Goal: Task Accomplishment & Management: Use online tool/utility

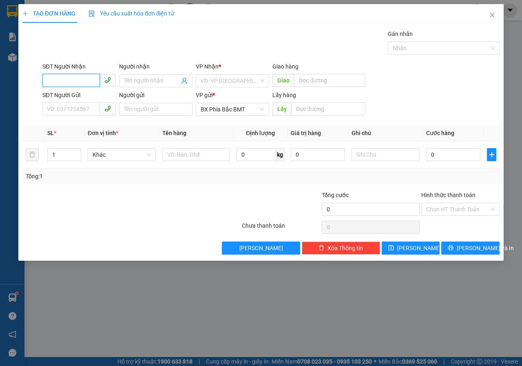
click at [56, 75] on input "SĐT Người Nhận" at bounding box center [71, 80] width 58 height 13
click at [89, 80] on input "0392" at bounding box center [71, 80] width 58 height 13
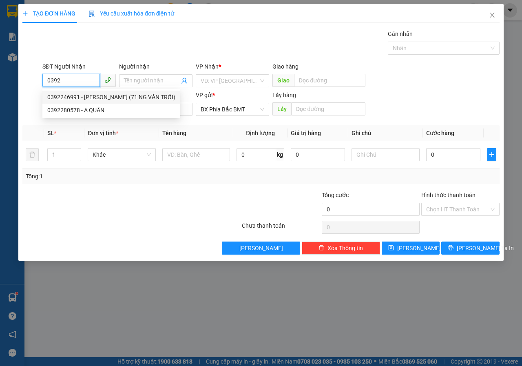
click at [111, 95] on div "0392246991 - [PERSON_NAME] (71 NG VĂN TRỖI)" at bounding box center [111, 97] width 128 height 9
type input "0392246991"
type input "[PERSON_NAME] (71 NG VĂN TRỖI)"
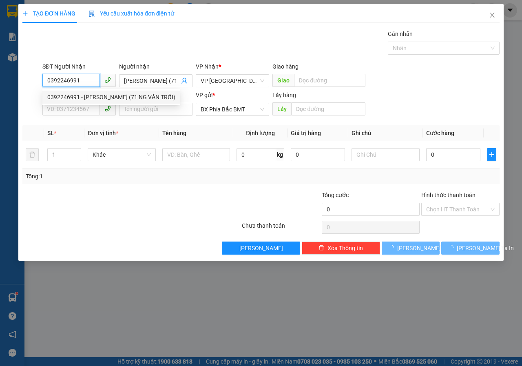
type input "50.000"
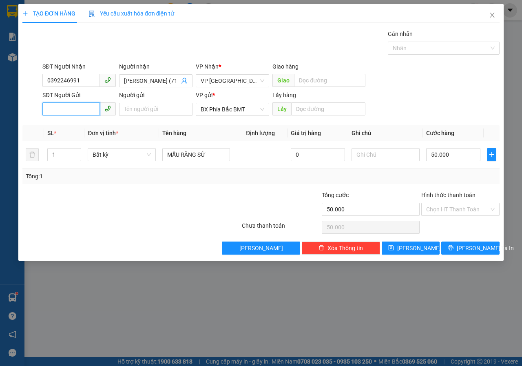
click at [78, 106] on input "SĐT Người Gửi" at bounding box center [71, 108] width 58 height 13
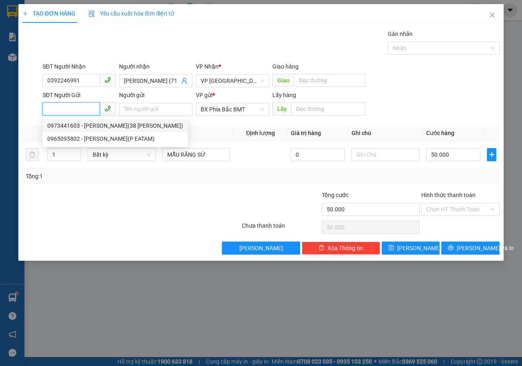
click at [90, 124] on div "0973441603 - [PERSON_NAME](38 [PERSON_NAME])" at bounding box center [115, 125] width 136 height 9
type input "0973441603"
type input "[PERSON_NAME](38 [PERSON_NAME])"
type input "BMT"
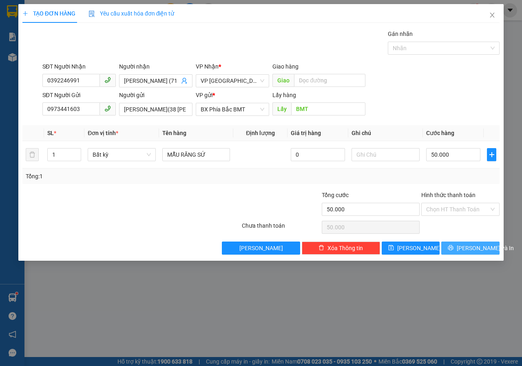
click at [479, 248] on span "[PERSON_NAME] và In" at bounding box center [485, 248] width 57 height 9
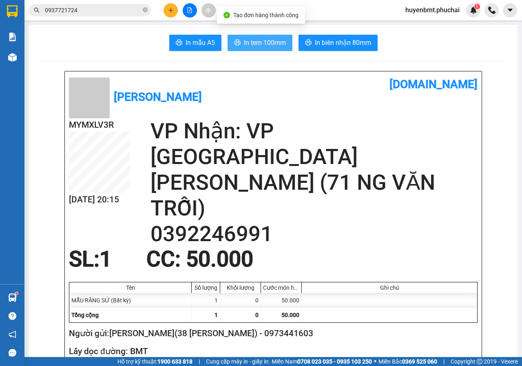
click at [247, 48] on button "In tem 100mm" at bounding box center [260, 43] width 65 height 16
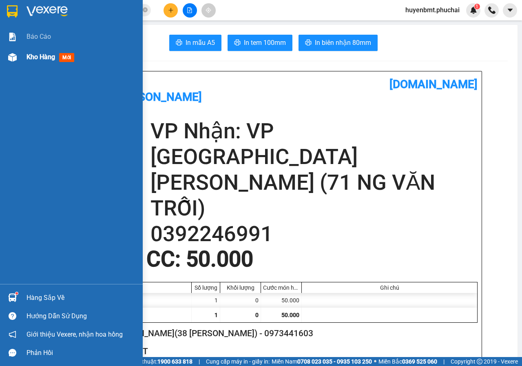
click at [27, 58] on span "Kho hàng" at bounding box center [41, 57] width 29 height 8
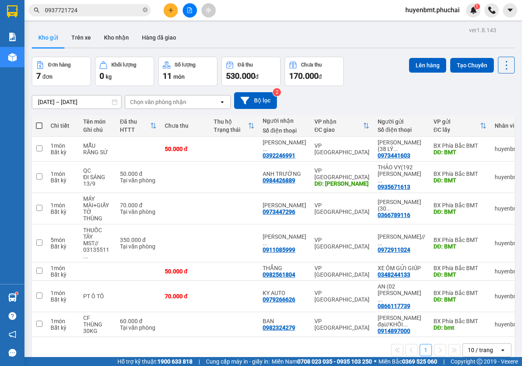
click at [38, 124] on span at bounding box center [39, 125] width 7 height 7
click at [39, 122] on input "checkbox" at bounding box center [39, 122] width 0 height 0
checkbox input "true"
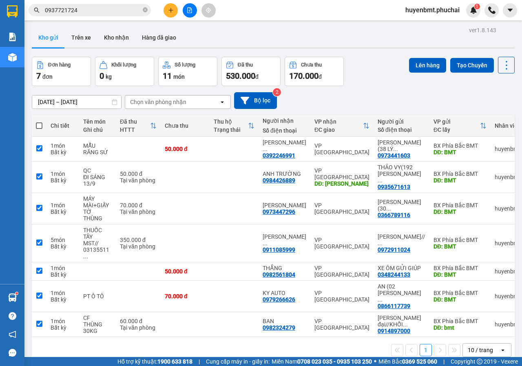
checkbox input "true"
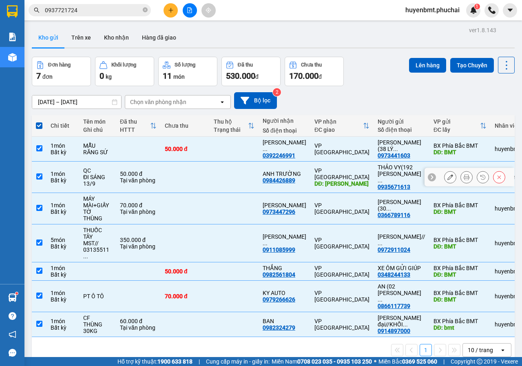
click at [39, 173] on input "checkbox" at bounding box center [39, 176] width 6 height 6
checkbox input "false"
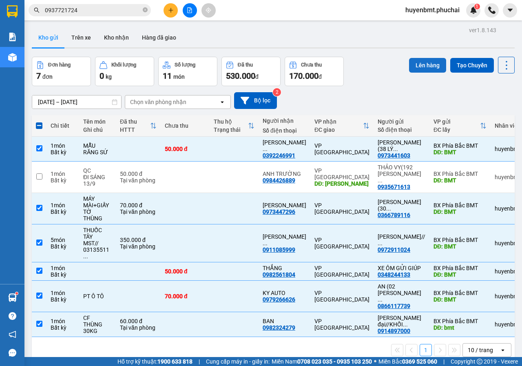
click at [418, 61] on button "Lên hàng" at bounding box center [427, 65] width 37 height 15
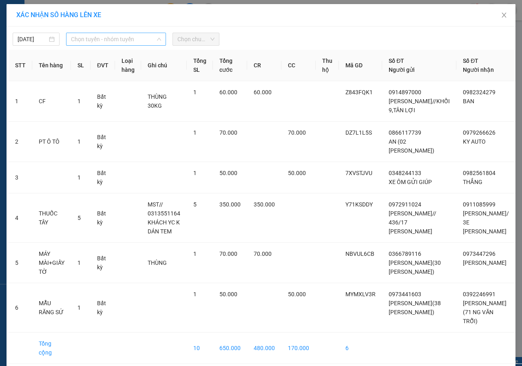
click at [114, 41] on span "Chọn tuyến - nhóm tuyến" at bounding box center [116, 39] width 90 height 12
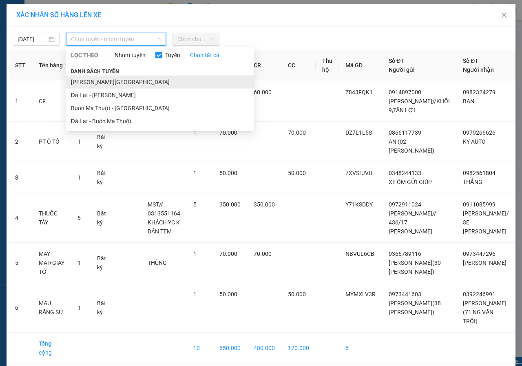
click at [96, 79] on li "[PERSON_NAME][GEOGRAPHIC_DATA]" at bounding box center [160, 81] width 188 height 13
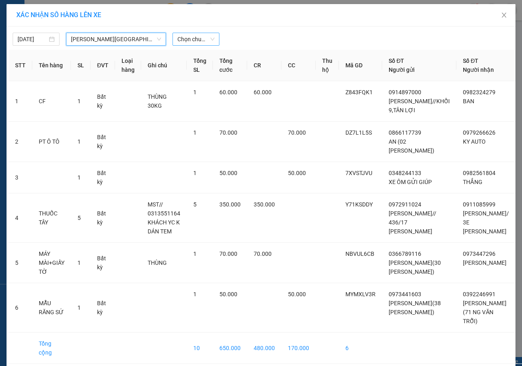
click at [194, 41] on span "Chọn chuyến" at bounding box center [195, 39] width 37 height 12
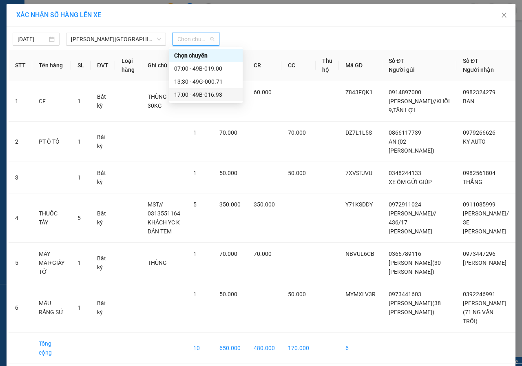
click at [208, 93] on div "17:00 - 49B-016.93" at bounding box center [206, 94] width 64 height 9
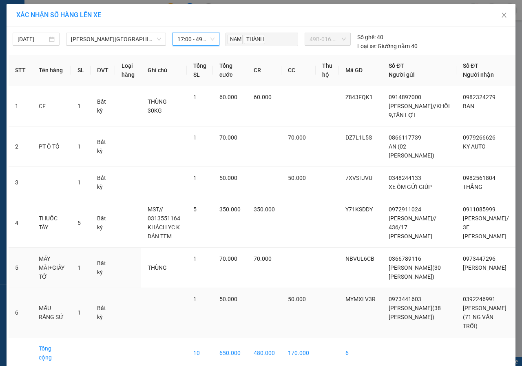
scroll to position [58, 0]
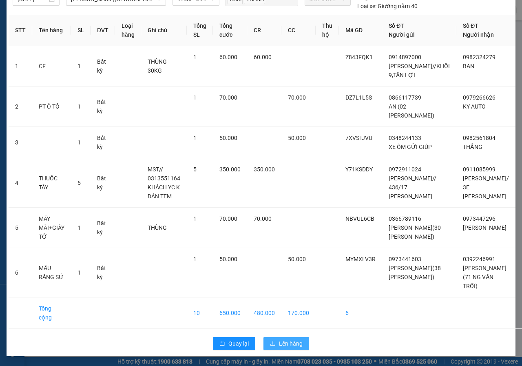
click at [271, 343] on icon "upload" at bounding box center [273, 344] width 6 height 6
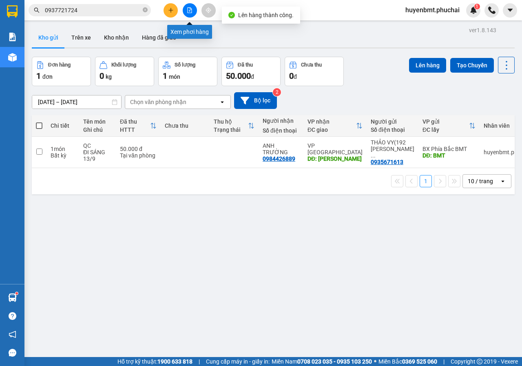
click at [187, 8] on icon "file-add" at bounding box center [190, 10] width 6 height 6
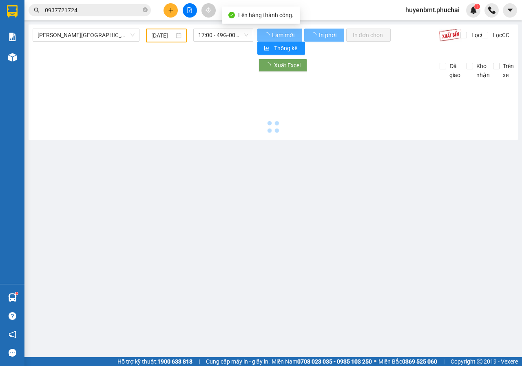
type input "[DATE]"
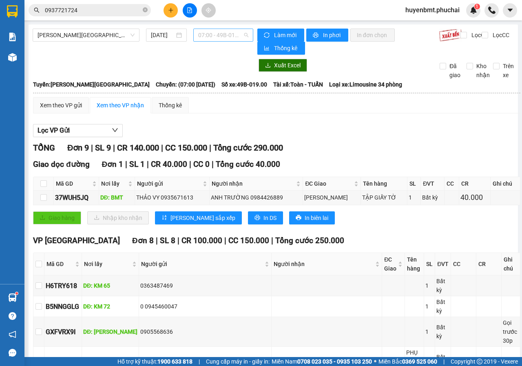
click at [215, 34] on span "07:00 - 49B-019.00" at bounding box center [223, 35] width 50 height 12
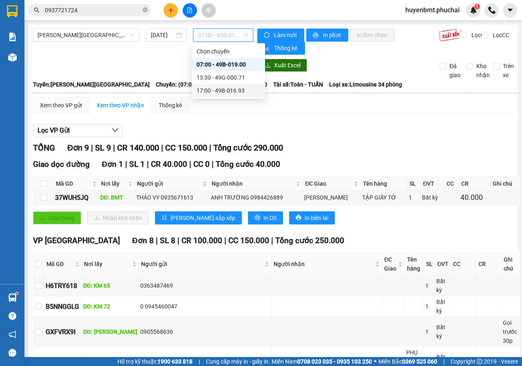
click at [234, 90] on div "17:00 - 49B-016.93" at bounding box center [229, 90] width 64 height 9
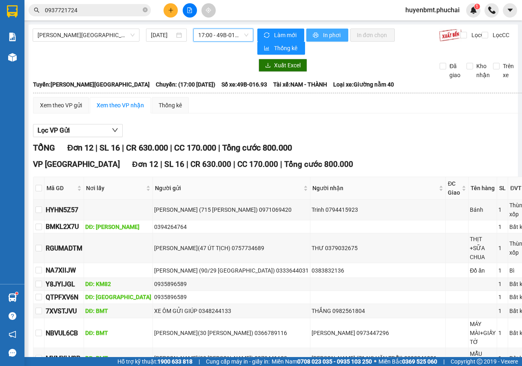
click at [328, 38] on span "In phơi" at bounding box center [332, 35] width 19 height 9
click at [439, 14] on span "huyenbmt.phuchai" at bounding box center [432, 10] width 67 height 10
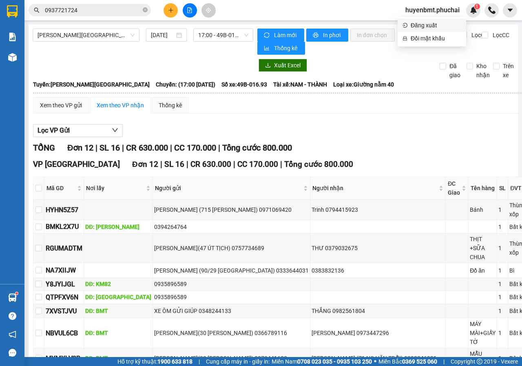
click at [419, 22] on span "Đăng xuất" at bounding box center [436, 25] width 51 height 9
